Goal: Find specific page/section: Find specific page/section

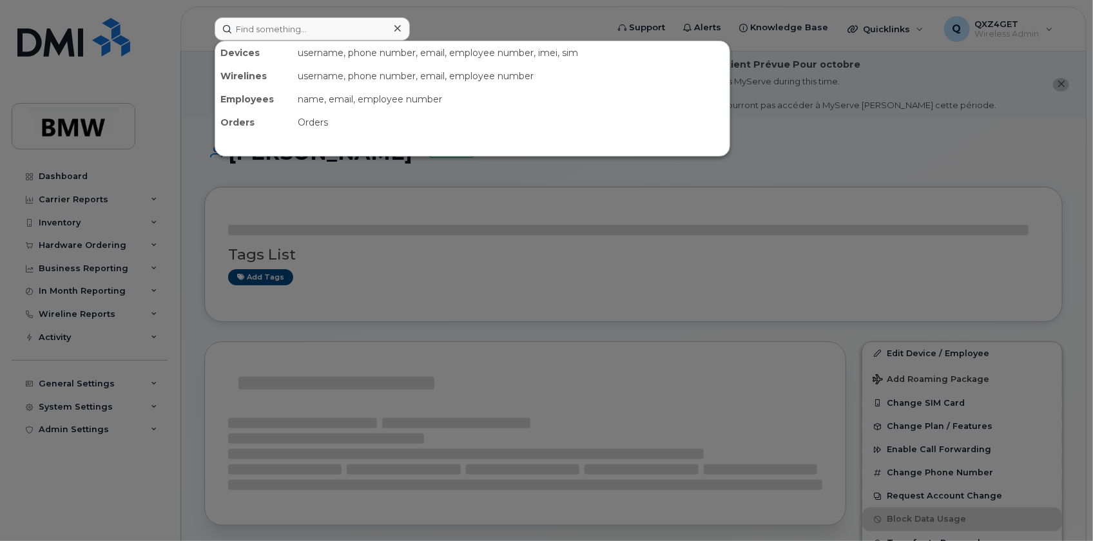
drag, startPoint x: 0, startPoint y: 0, endPoint x: 271, endPoint y: 28, distance: 272.8
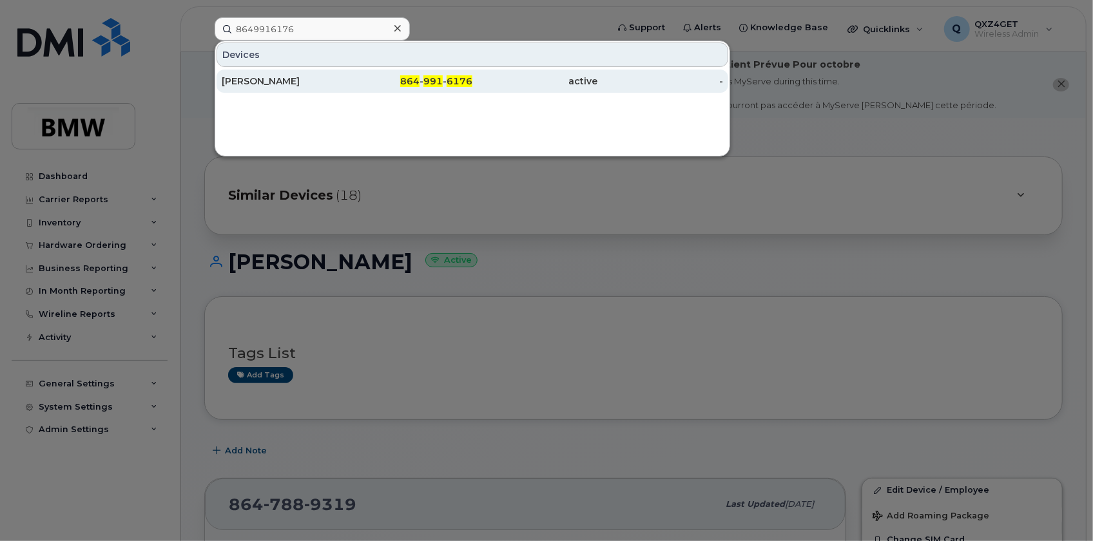
type input "8649916176"
click at [271, 84] on div "[PERSON_NAME]" at bounding box center [285, 81] width 126 height 13
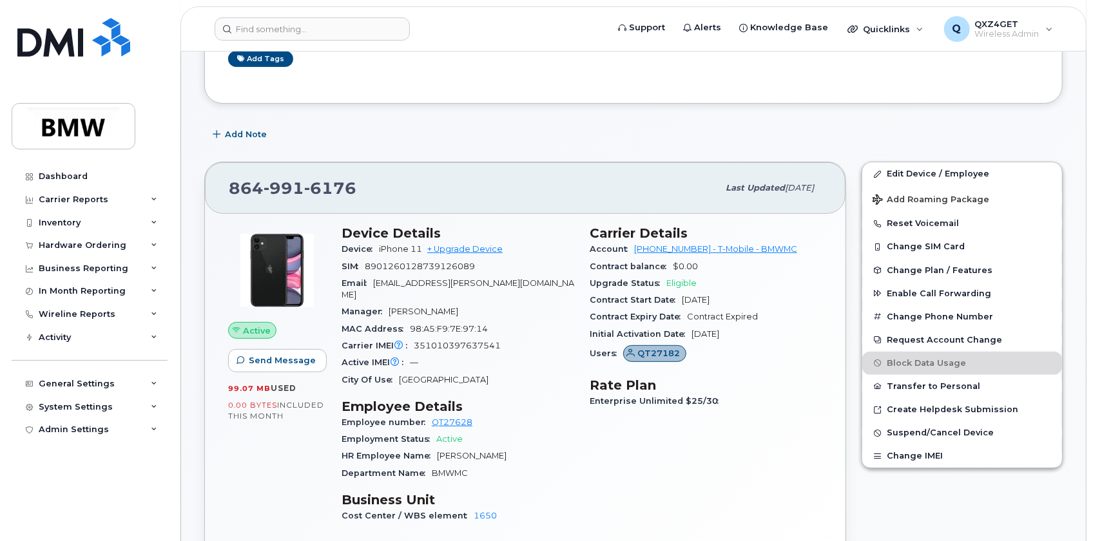
scroll to position [175, 0]
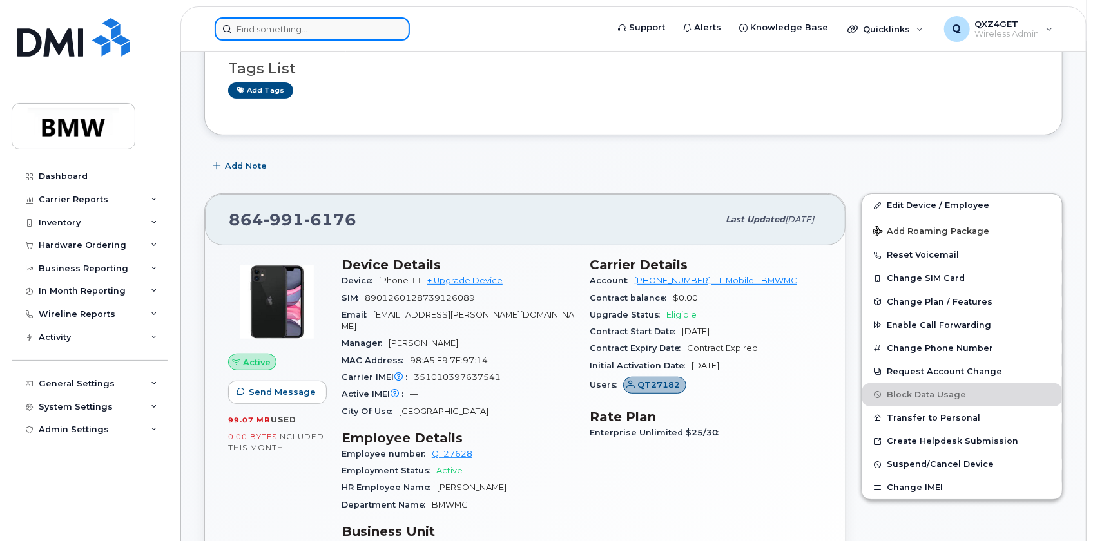
click at [349, 34] on input at bounding box center [312, 28] width 195 height 23
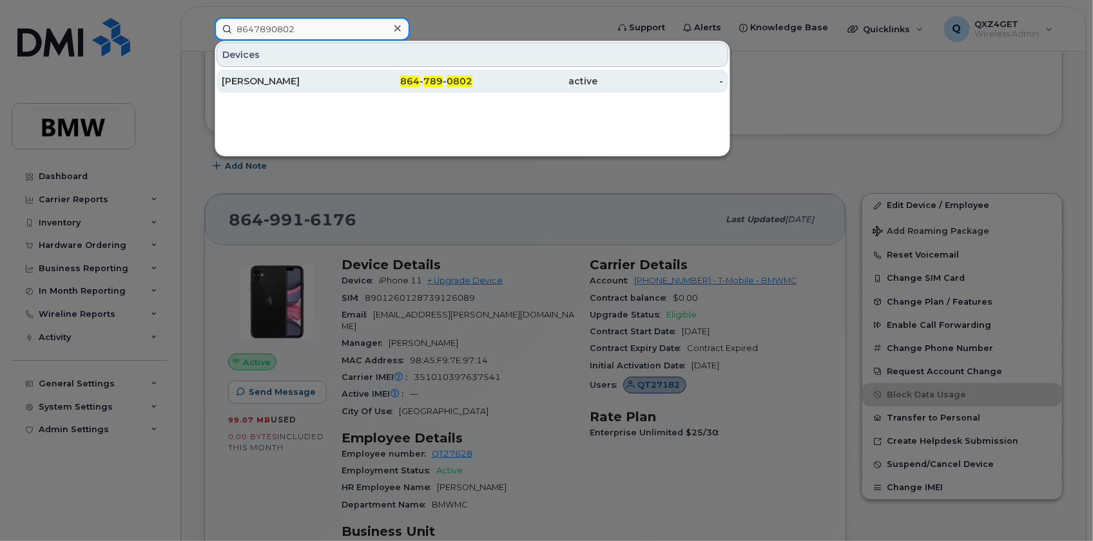
type input "8647890802"
click at [258, 77] on div "Brian Reynolds" at bounding box center [285, 81] width 126 height 13
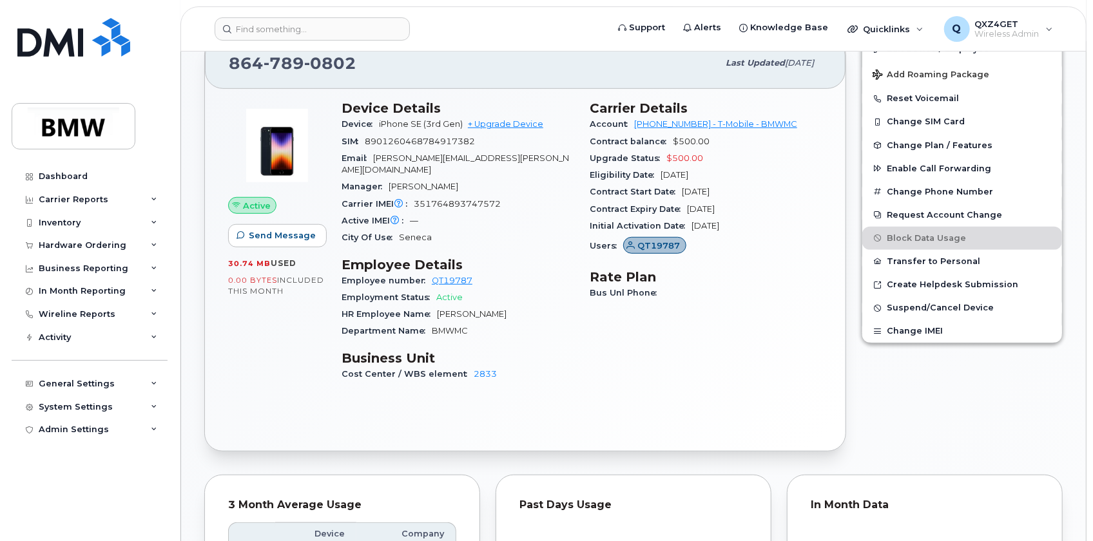
scroll to position [461, 0]
